Goal: Task Accomplishment & Management: Complete application form

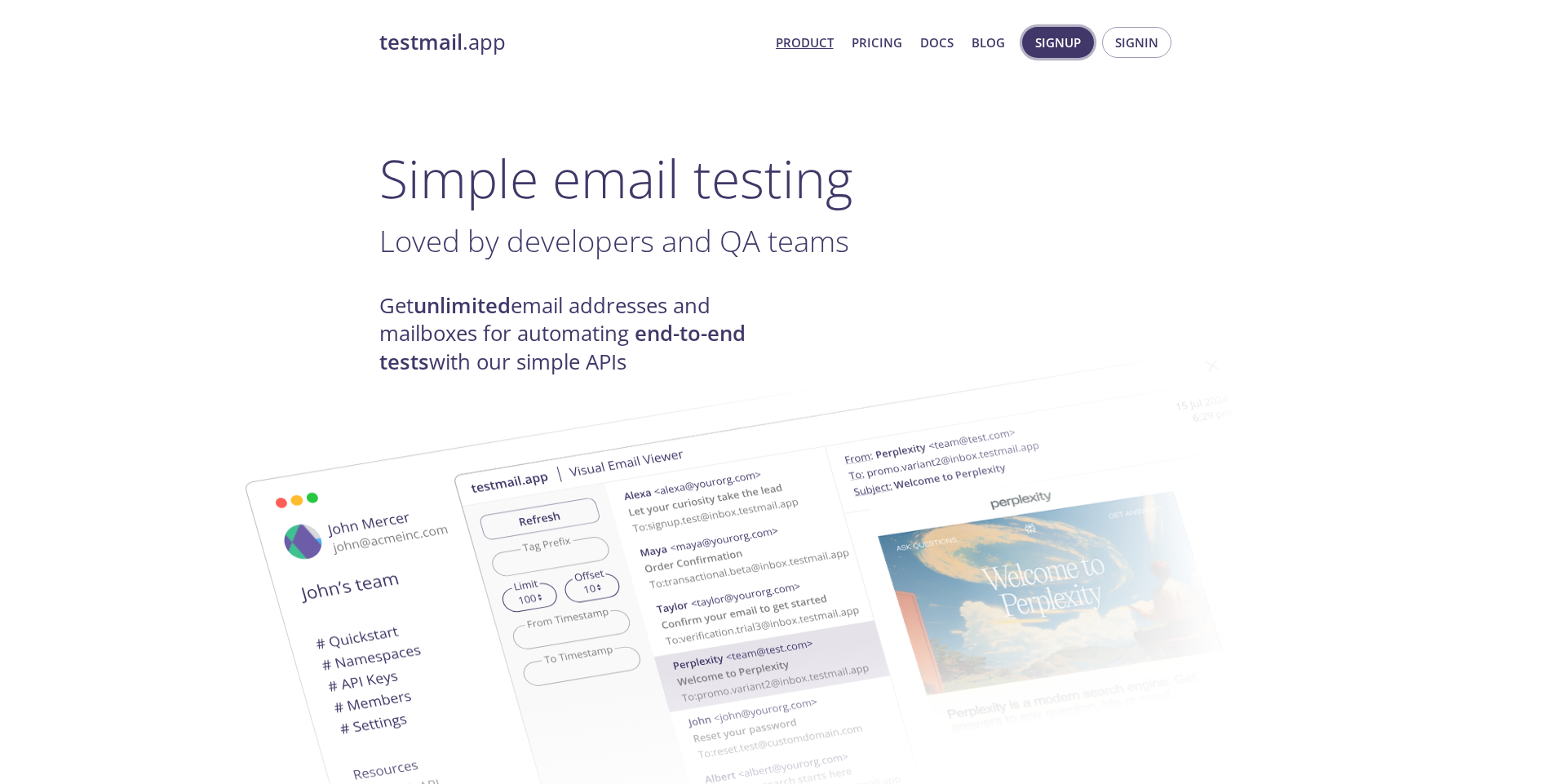
click at [1062, 43] on span "Signup" at bounding box center [1057, 43] width 45 height 21
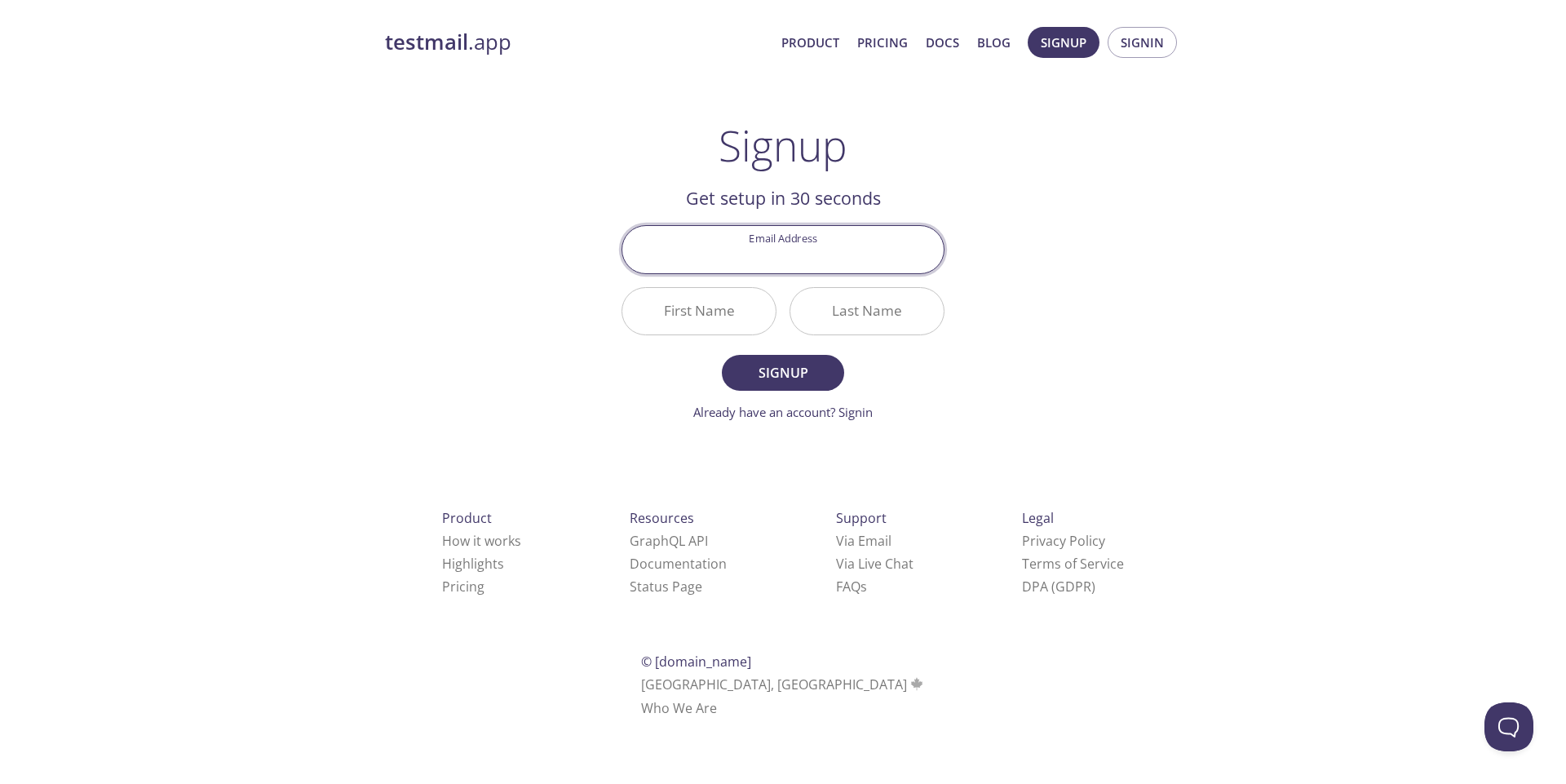
click at [765, 268] on input "Email Address" at bounding box center [783, 249] width 322 height 46
type input "abidmohamedyassine@fss.u-sfax"
click at [791, 256] on input "Email Address" at bounding box center [783, 249] width 322 height 46
click at [800, 297] on input "Last Name" at bounding box center [868, 311] width 153 height 46
click at [896, 262] on input "abidmohamedyassine00@gmail.com" at bounding box center [783, 249] width 322 height 46
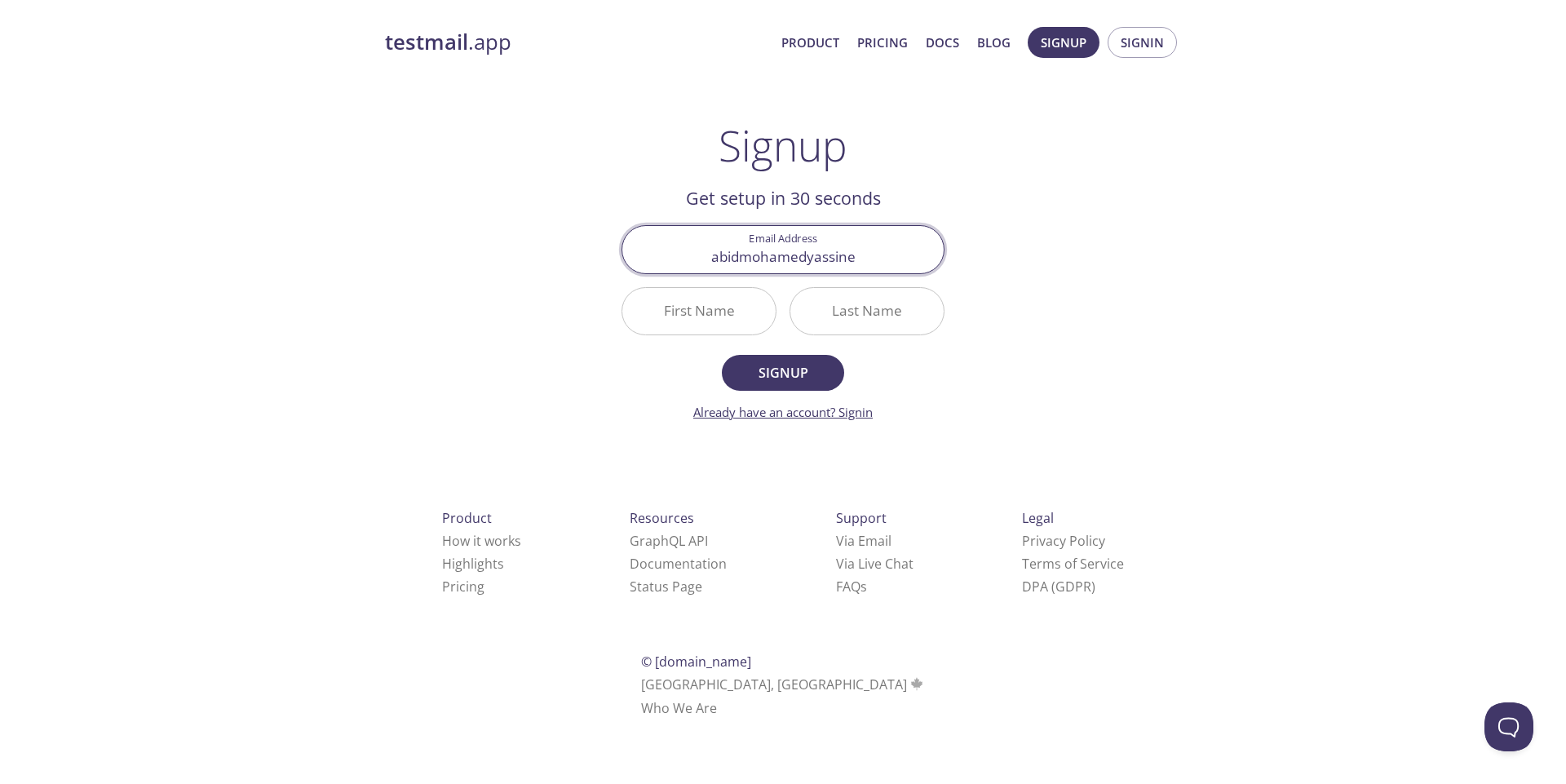
type input "abidmohamedyassine"
click at [848, 409] on link "Already have an account? Signin" at bounding box center [783, 412] width 180 height 16
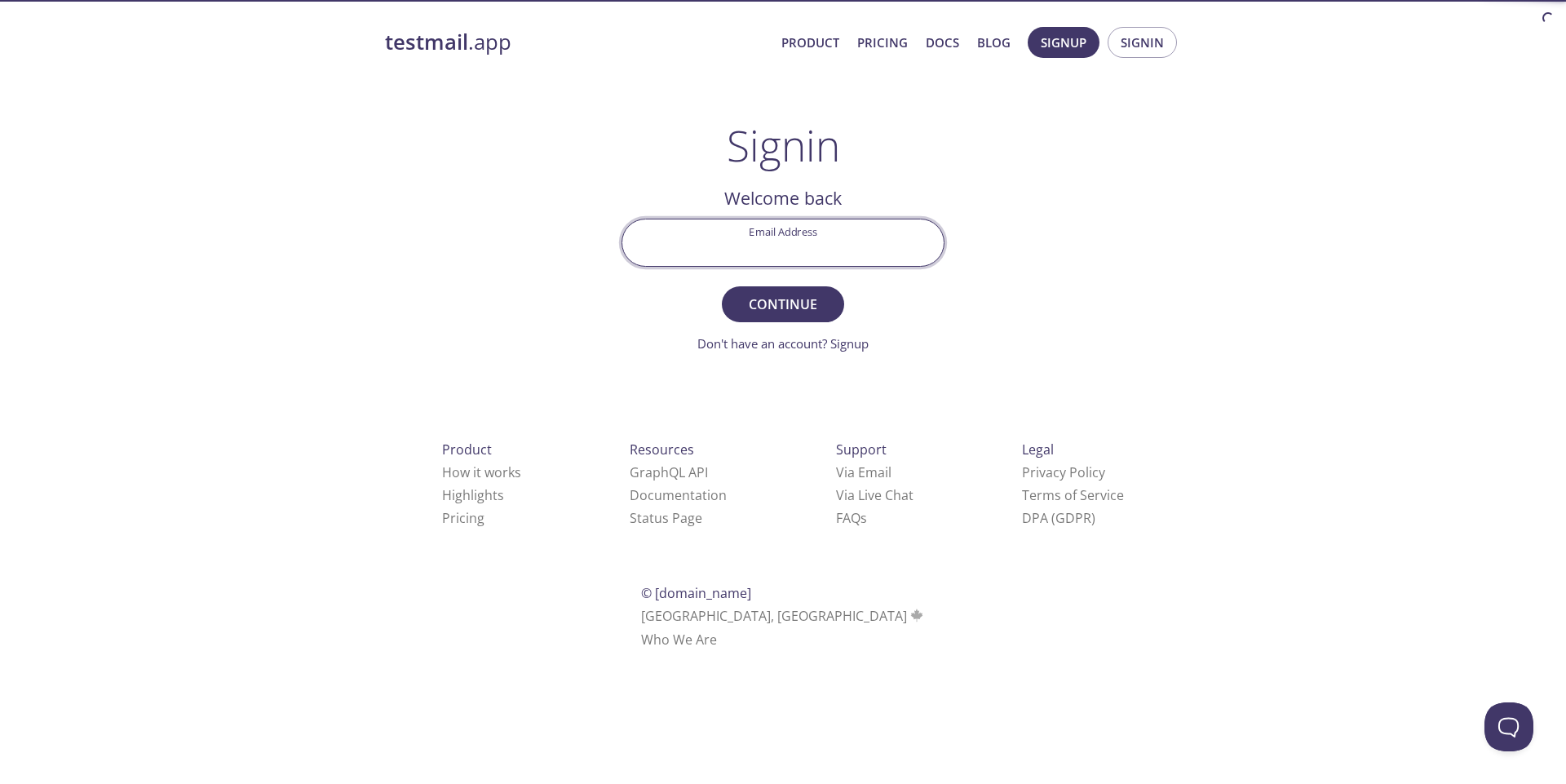
click at [780, 250] on input "Email Address" at bounding box center [783, 242] width 322 height 46
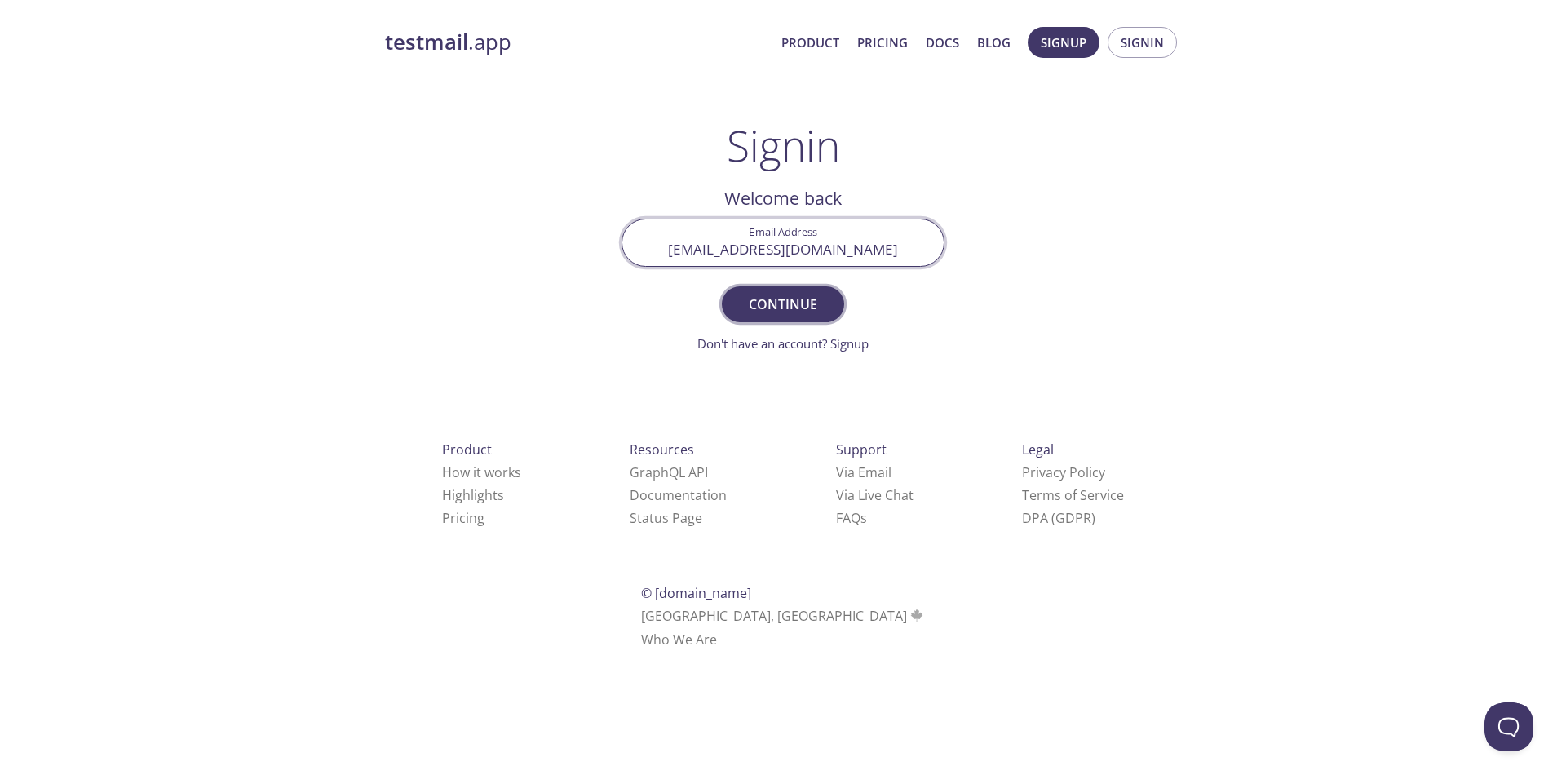
type input "abidmohamedyassine@fss.u-sfax.tn"
click at [792, 298] on span "Continue" at bounding box center [783, 304] width 87 height 23
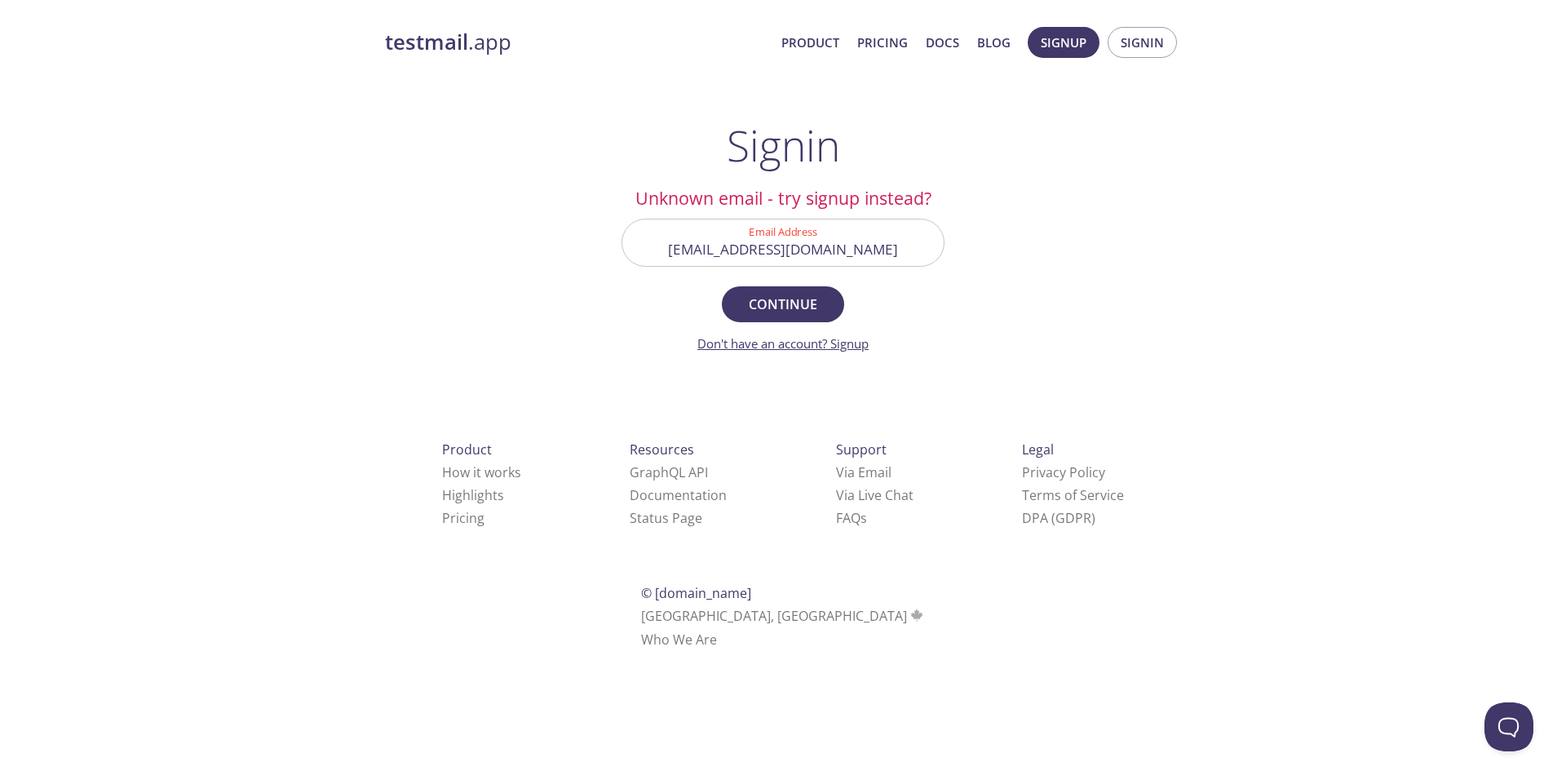
click at [844, 339] on link "Don't have an account? Signup" at bounding box center [783, 344] width 172 height 16
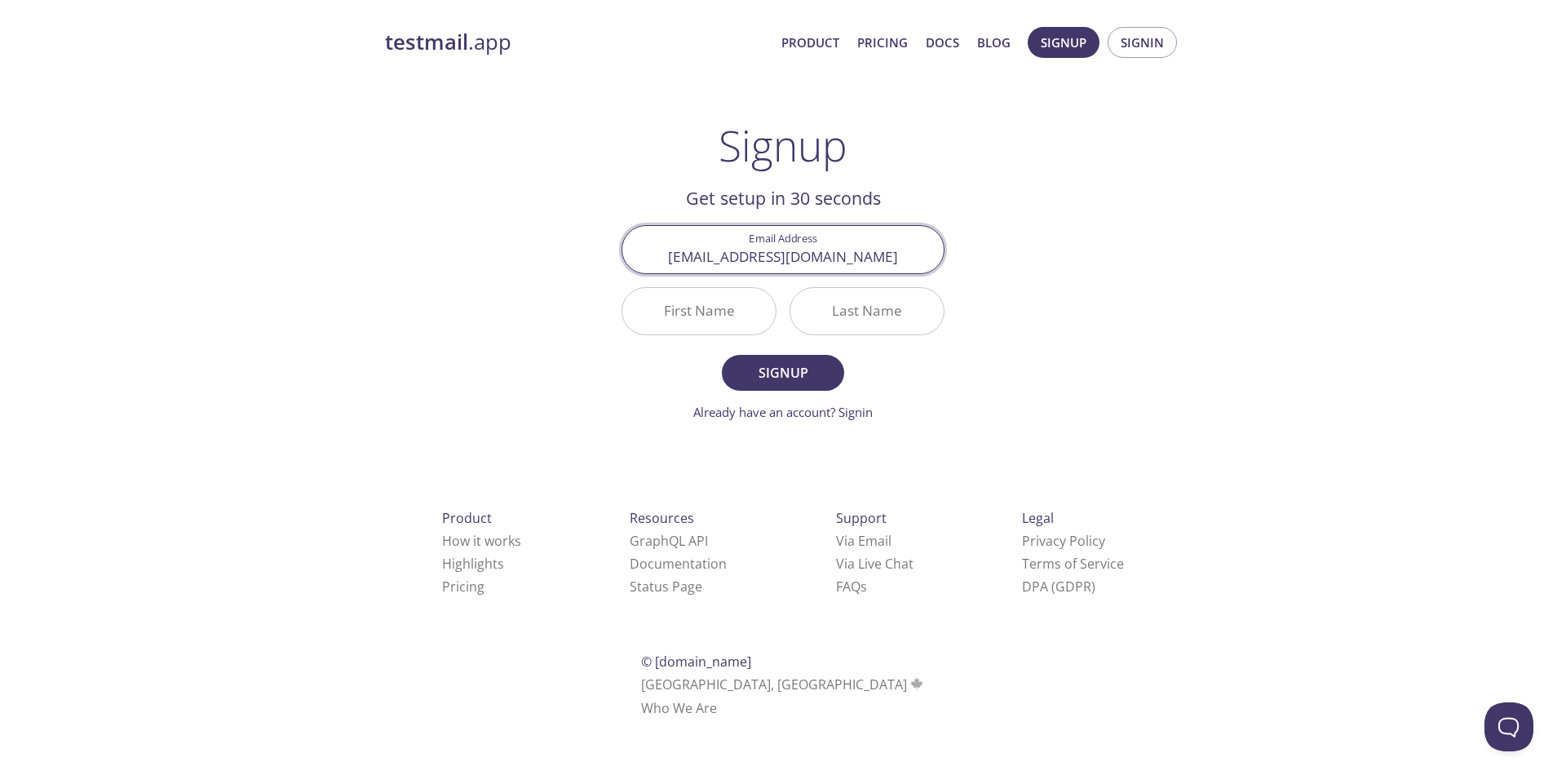
type input "abidmohamedyassine@fss.u-sfax.tn"
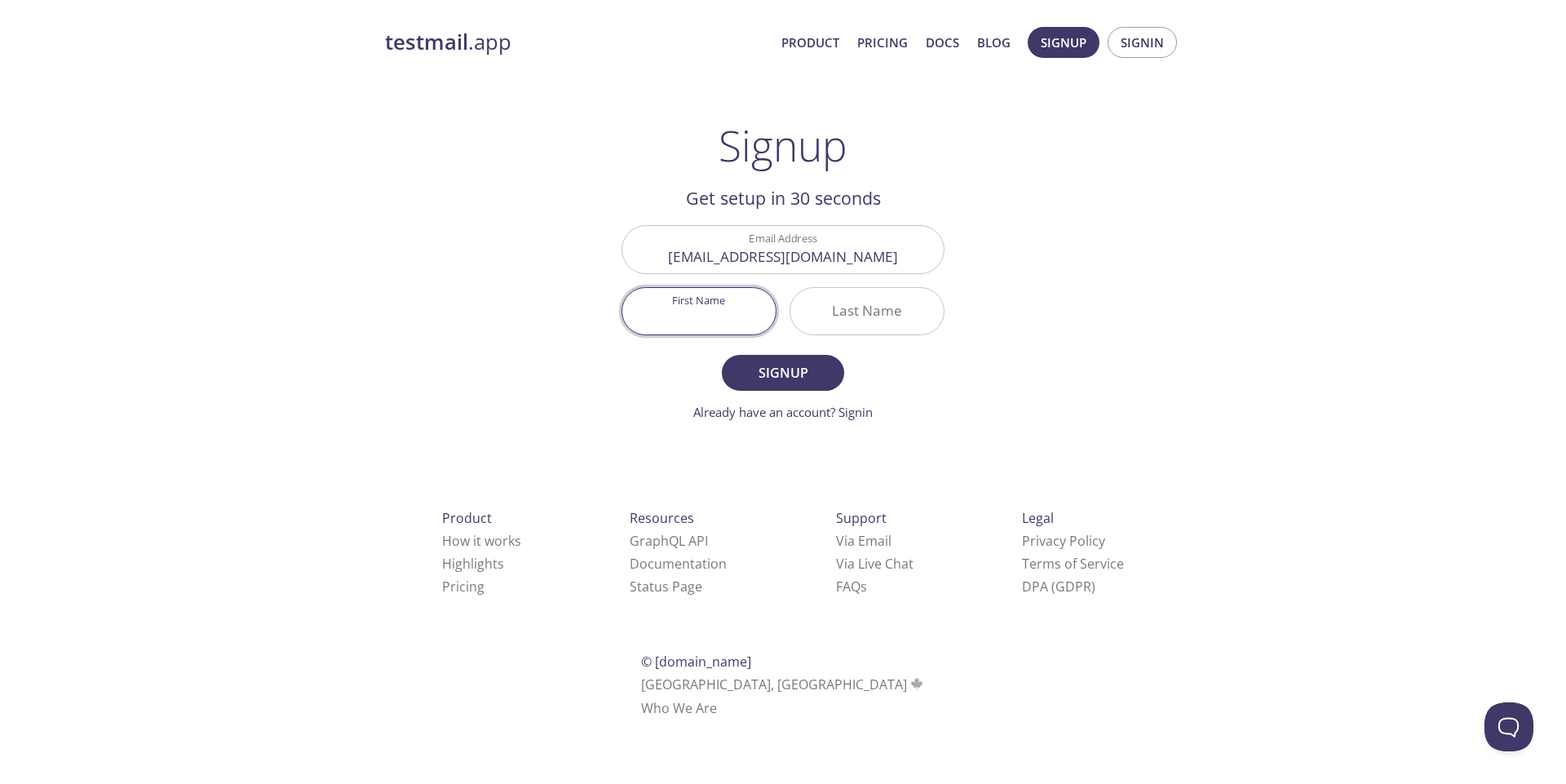
click at [696, 308] on input "First Name" at bounding box center [699, 311] width 153 height 46
type input "Med"
click at [837, 312] on input "Last Name" at bounding box center [868, 311] width 153 height 46
type input "Abid"
click at [795, 359] on button "Signup" at bounding box center [783, 373] width 122 height 36
